Goal: Task Accomplishment & Management: Use online tool/utility

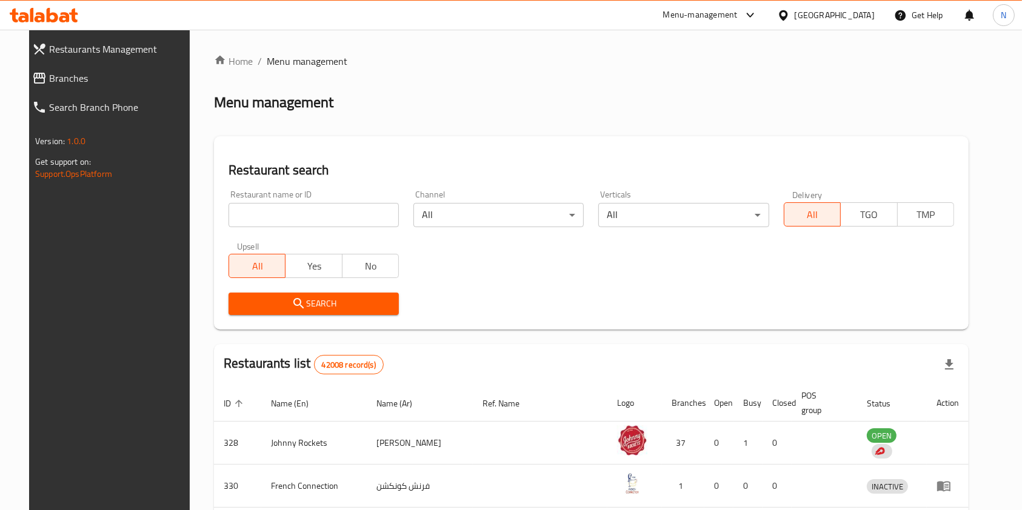
click at [341, 211] on input "search" at bounding box center [313, 215] width 170 height 24
type input "juanchos"
click button "Search" at bounding box center [313, 304] width 170 height 22
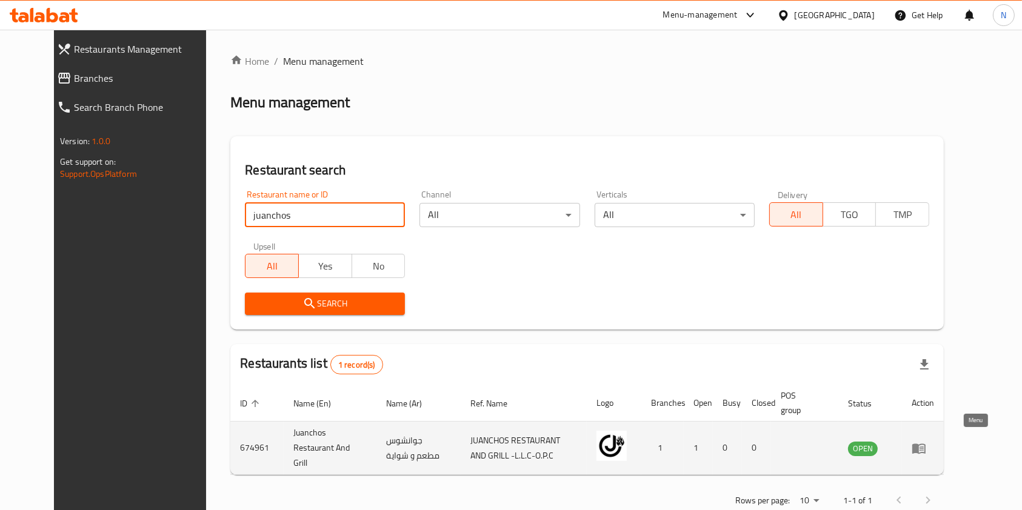
click at [925, 445] on icon "enhanced table" at bounding box center [918, 449] width 13 height 10
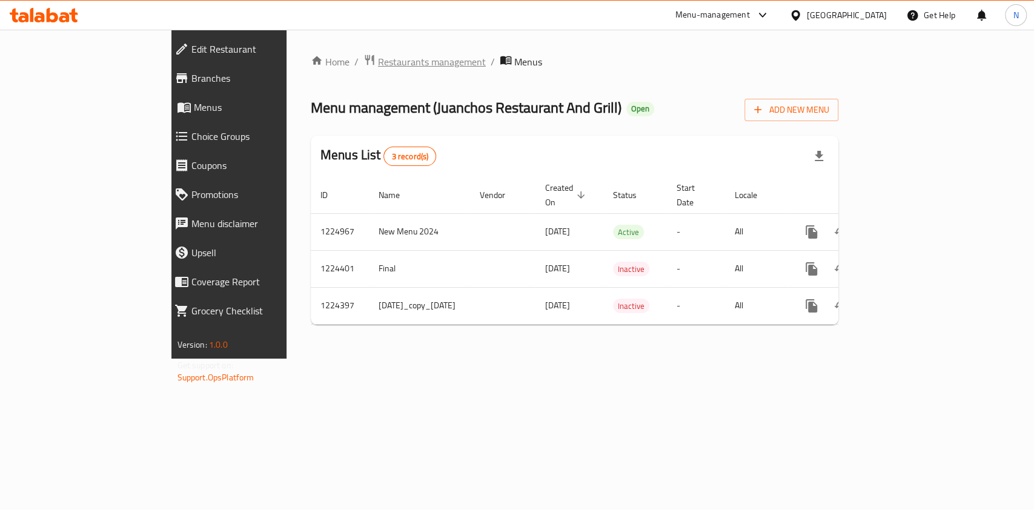
click at [378, 62] on span "Restaurants management" at bounding box center [432, 62] width 108 height 15
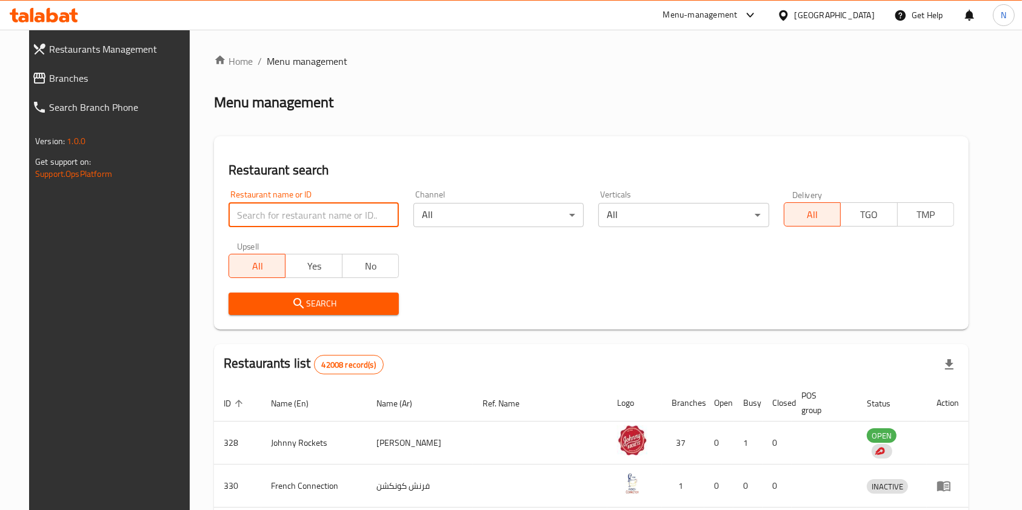
click at [281, 204] on input "search" at bounding box center [313, 215] width 170 height 24
paste input "(600721)"
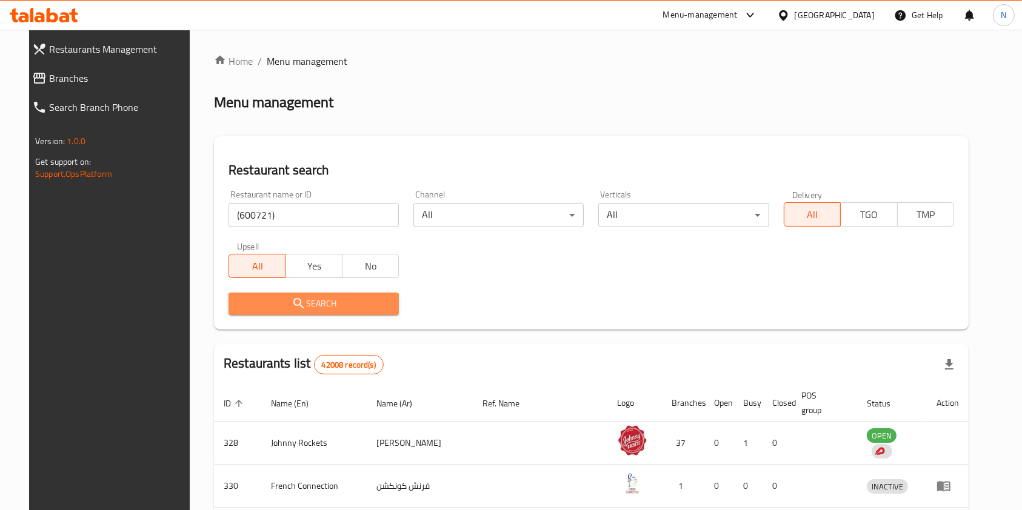
click at [298, 296] on span "Search" at bounding box center [313, 303] width 151 height 15
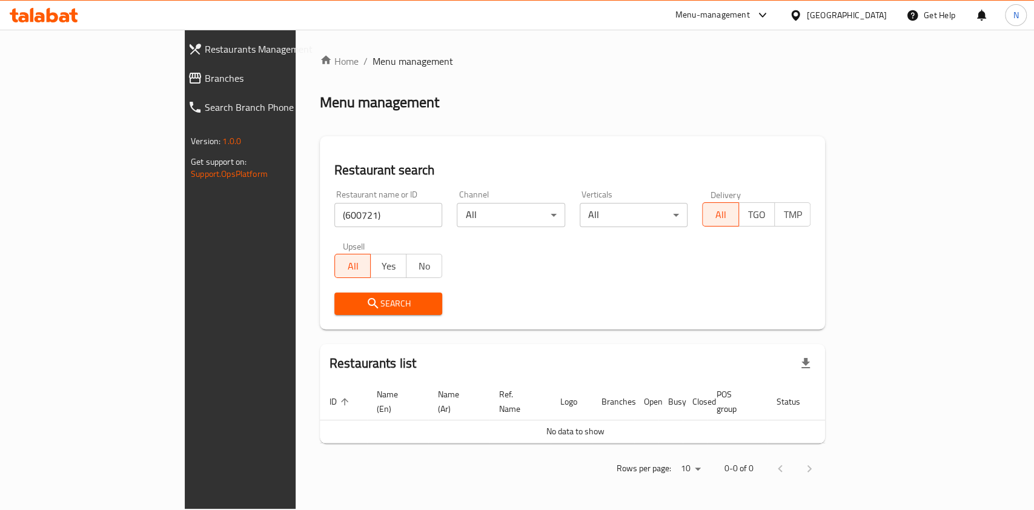
click at [335, 226] on input "(600721)" at bounding box center [389, 215] width 108 height 24
click at [327, 318] on div "Search" at bounding box center [388, 303] width 123 height 37
click at [344, 301] on span "Search" at bounding box center [388, 303] width 89 height 15
click at [335, 220] on input "600721" at bounding box center [389, 215] width 108 height 24
type input "600358"
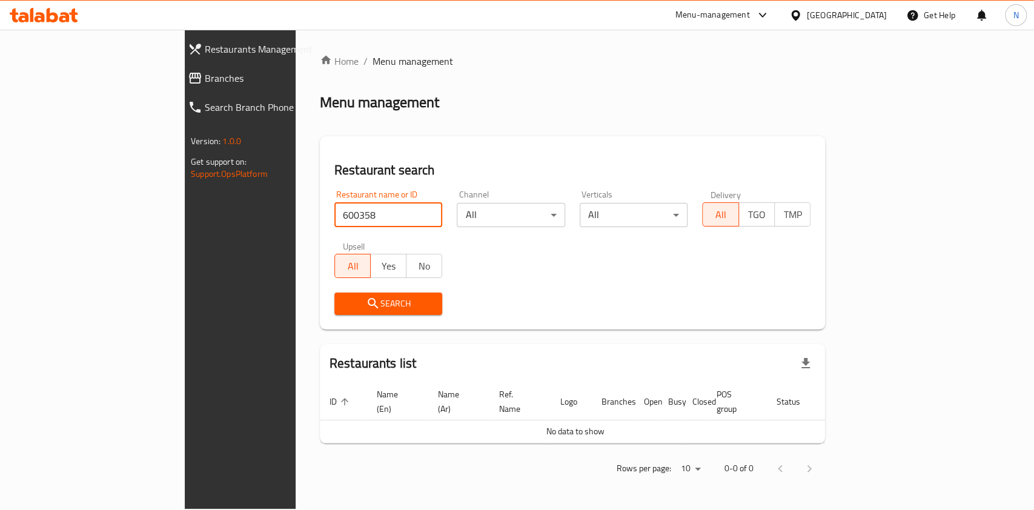
click button "Search" at bounding box center [389, 304] width 108 height 22
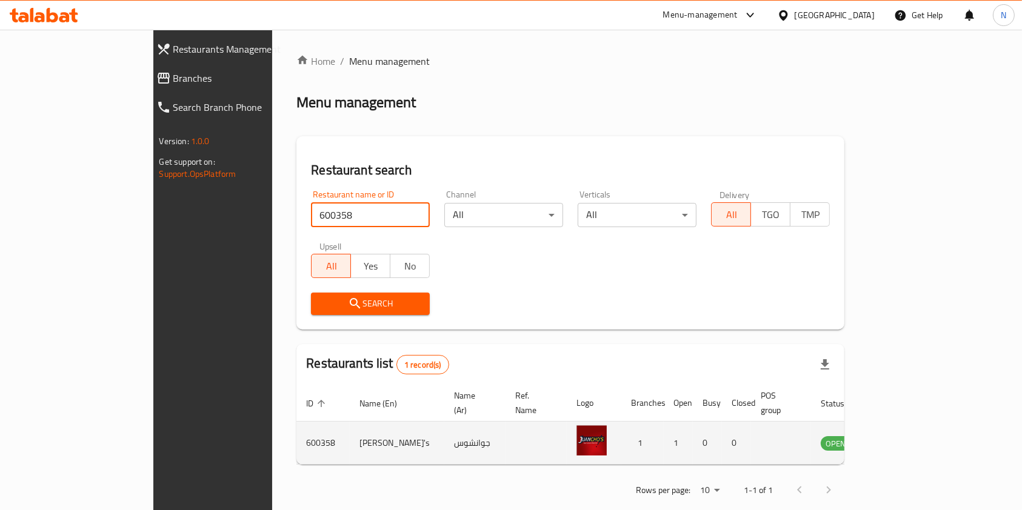
click at [916, 430] on td "enhanced table" at bounding box center [895, 443] width 42 height 43
click at [896, 441] on icon "enhanced table" at bounding box center [894, 443] width 4 height 5
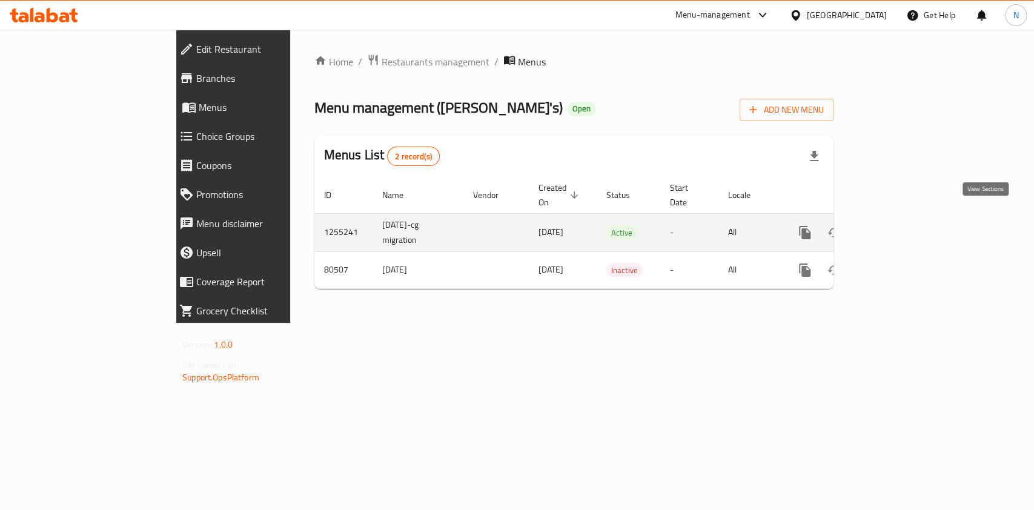
click at [907, 226] on link "enhanced table" at bounding box center [892, 232] width 29 height 29
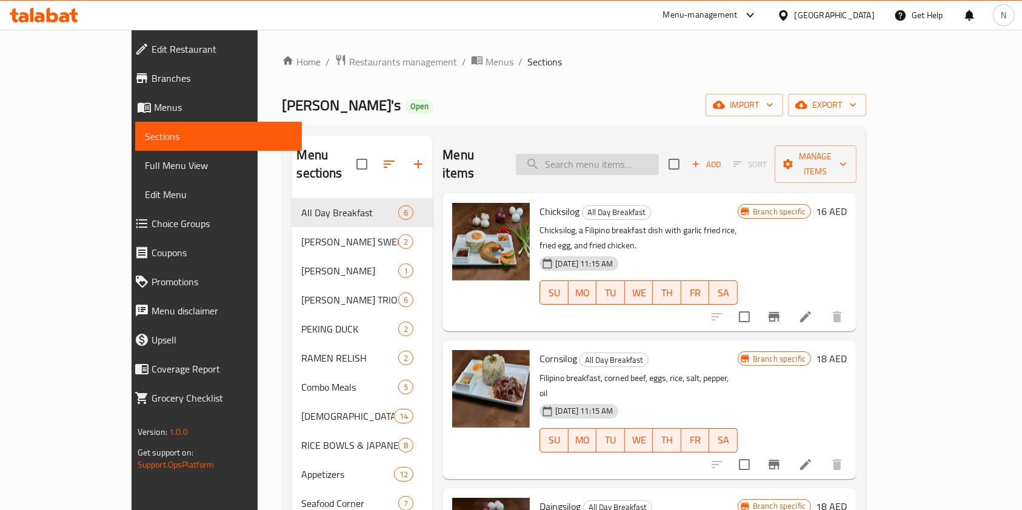
click at [591, 154] on input "search" at bounding box center [587, 164] width 143 height 21
paste input "Honey glazed chicken"
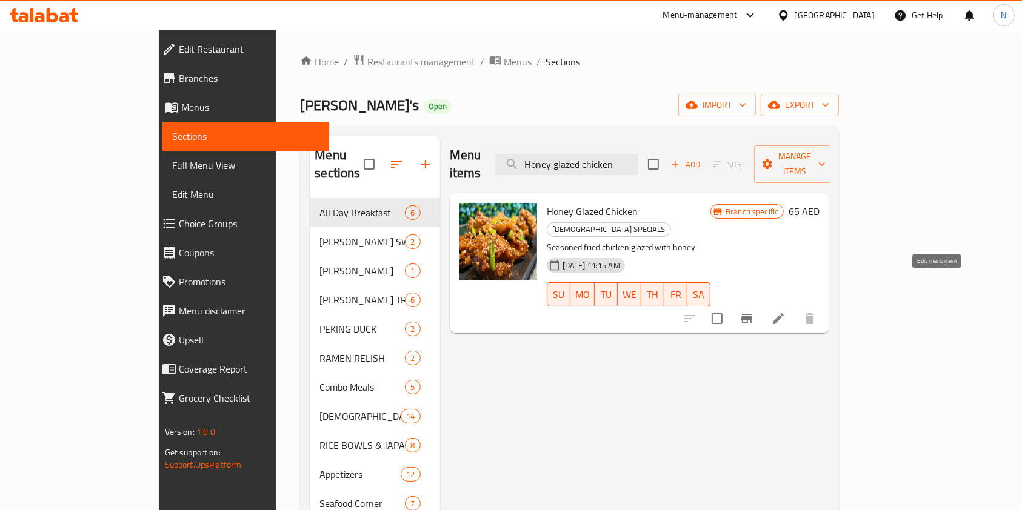
type input "Honey glazed chicken"
click at [785, 311] on icon at bounding box center [778, 318] width 15 height 15
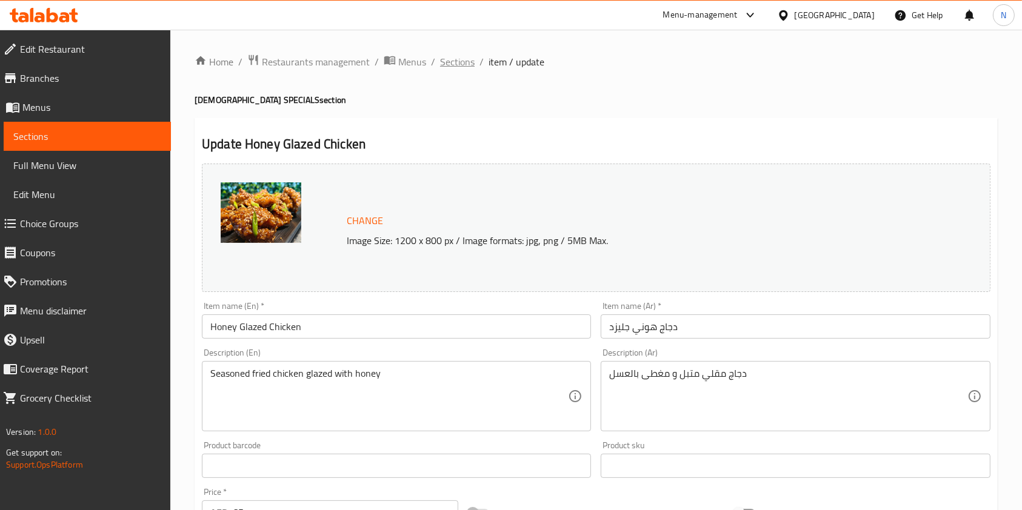
click at [467, 58] on span "Sections" at bounding box center [457, 62] width 35 height 15
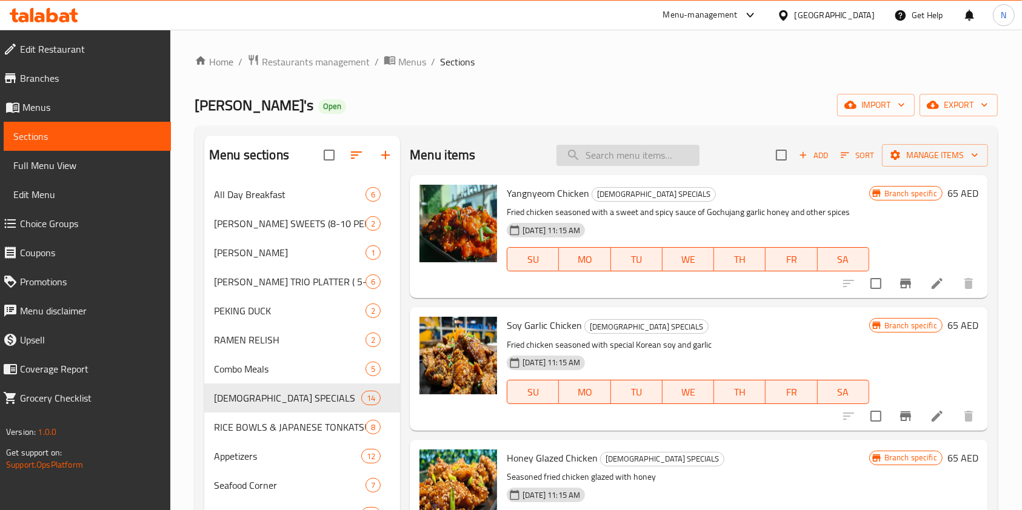
click at [638, 151] on input "search" at bounding box center [627, 155] width 143 height 21
paste input "Honey glazed chicken"
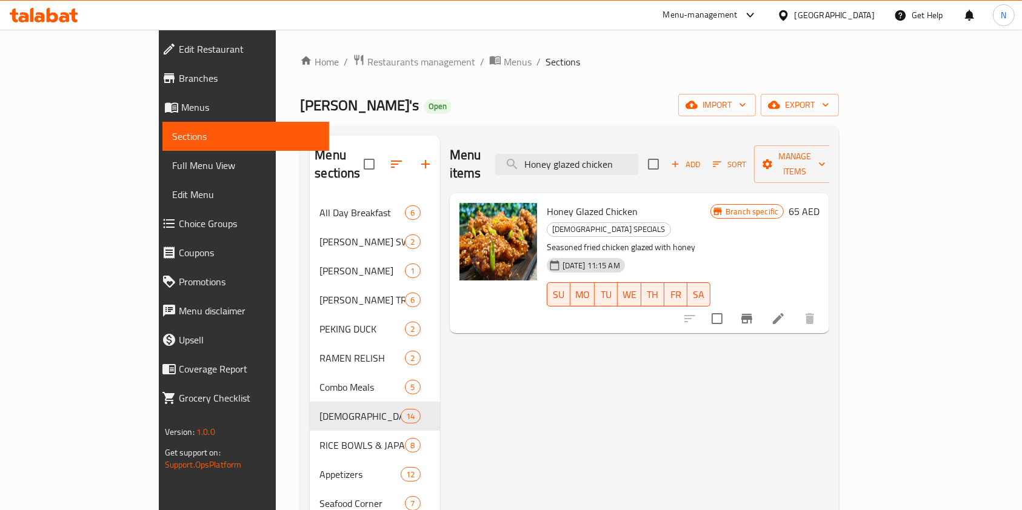
type input "Honey glazed chicken"
click at [754, 311] on icon "Branch-specific-item" at bounding box center [746, 318] width 15 height 15
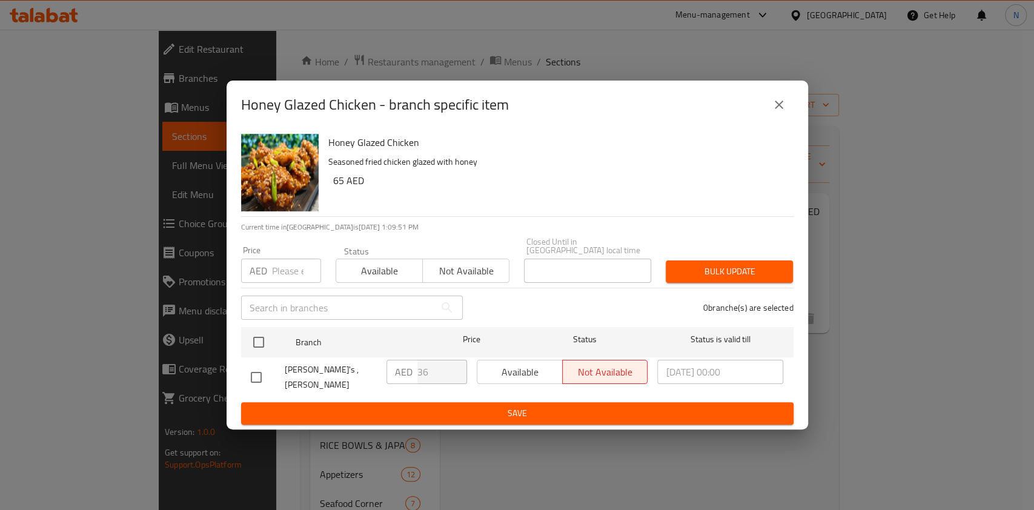
click at [865, 198] on div "Honey Glazed Chicken - branch specific item Honey Glazed Chicken Seasoned fried…" at bounding box center [517, 255] width 1034 height 510
